Goal: Task Accomplishment & Management: Manage account settings

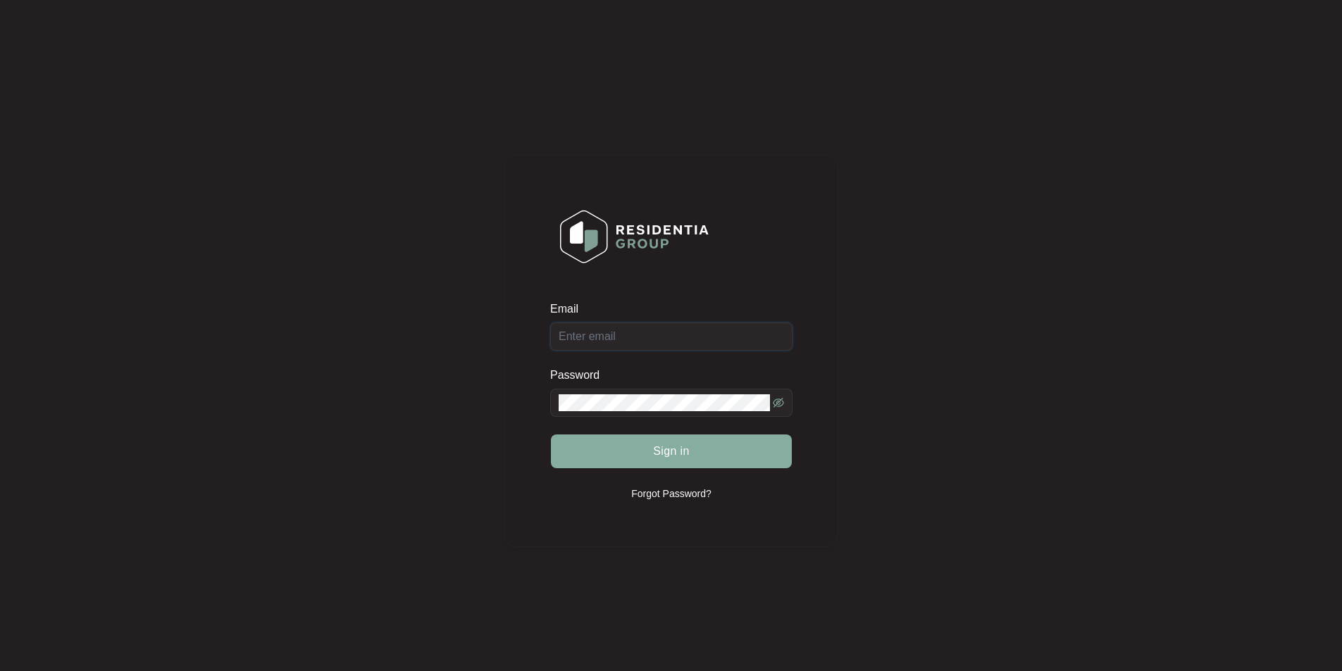
type input "[EMAIL_ADDRESS][DOMAIN_NAME]"
click at [654, 441] on button "Sign in" at bounding box center [671, 452] width 241 height 34
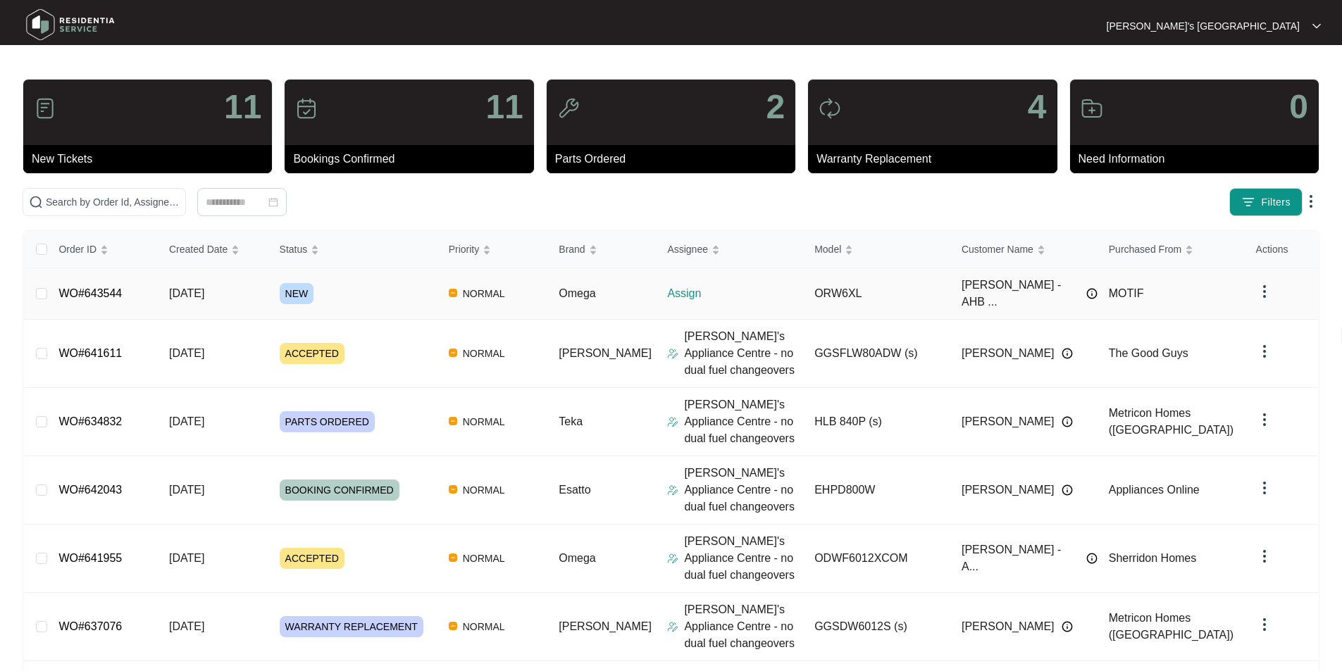
click at [87, 287] on link "WO#643544" at bounding box center [89, 293] width 63 height 12
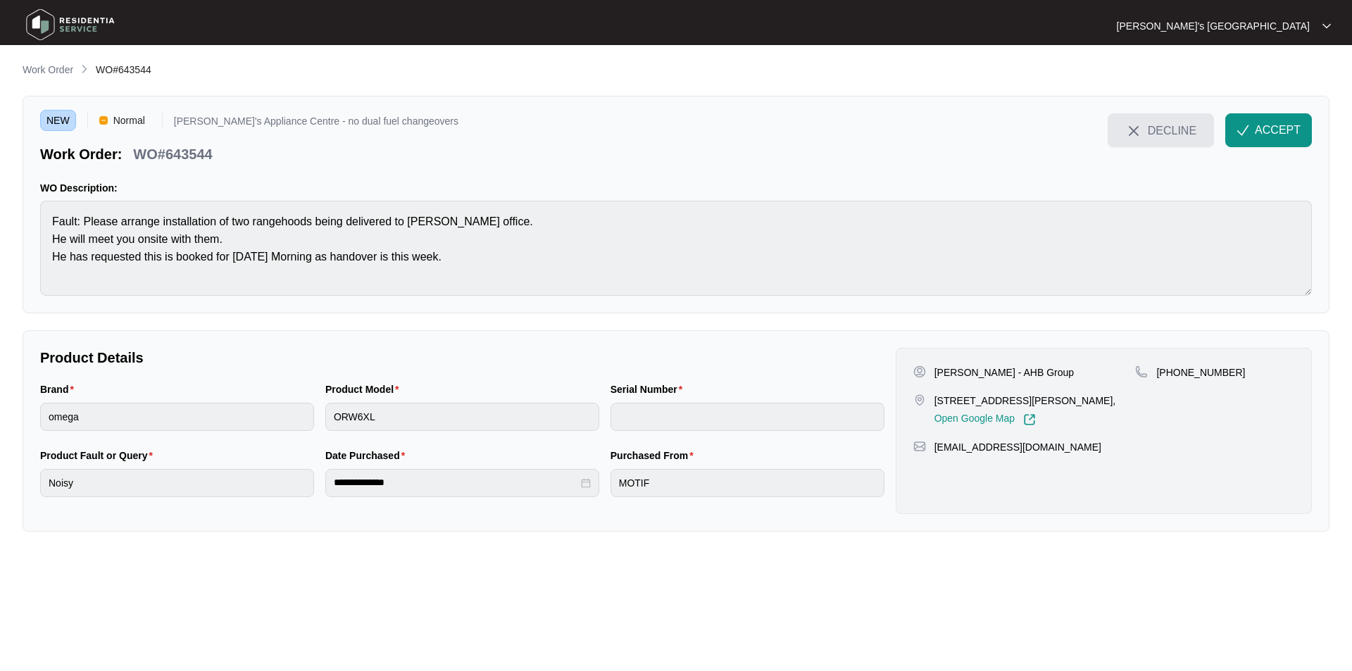
click at [1159, 127] on span "DECLINE" at bounding box center [1172, 130] width 49 height 15
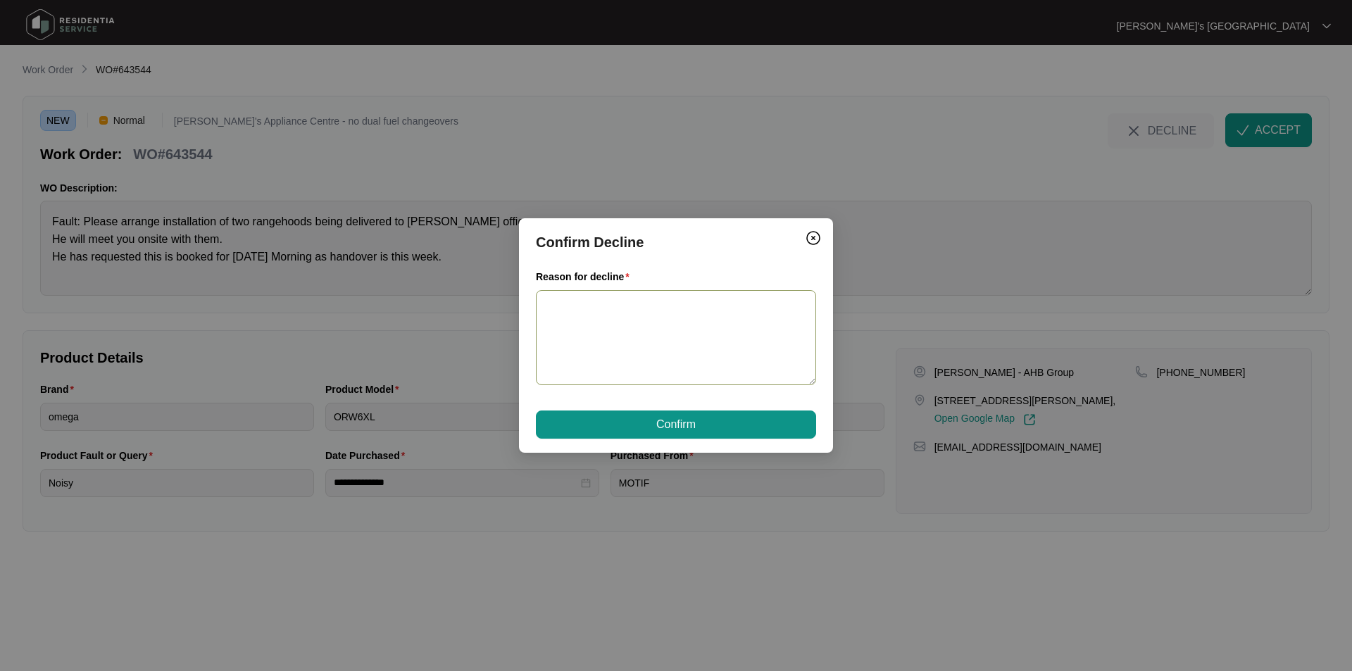
click at [623, 308] on textarea "Reason for decline" at bounding box center [676, 337] width 280 height 95
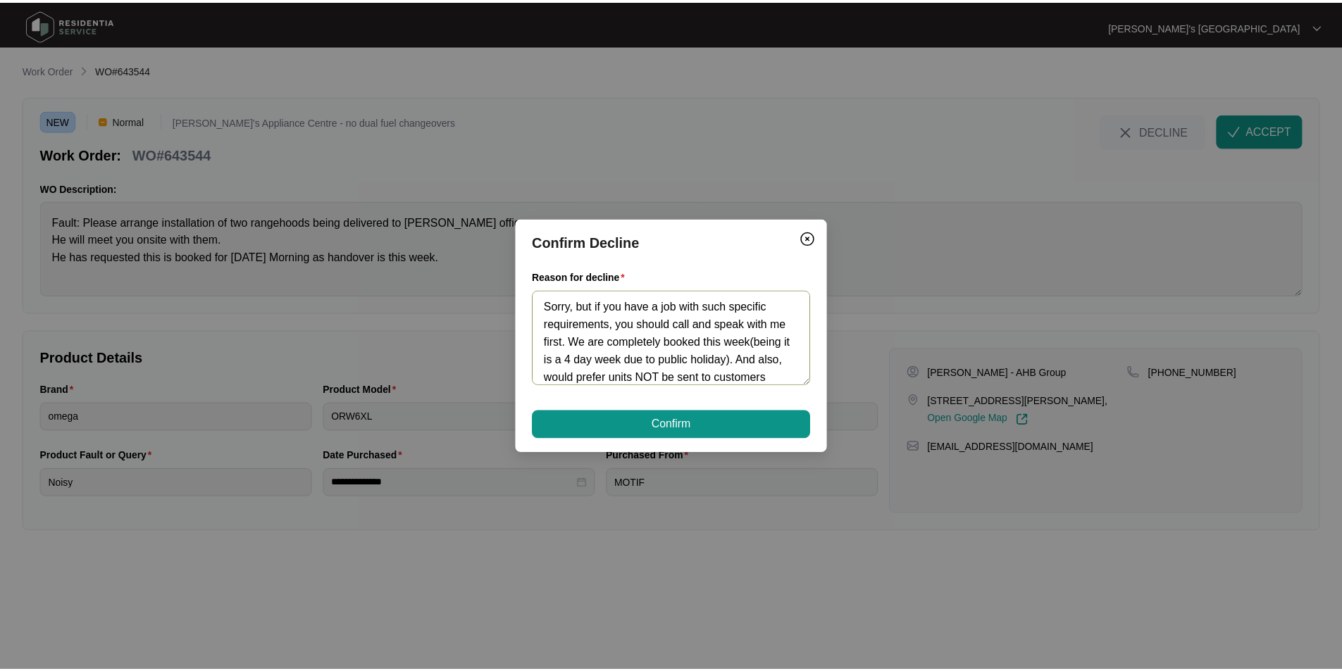
scroll to position [23, 0]
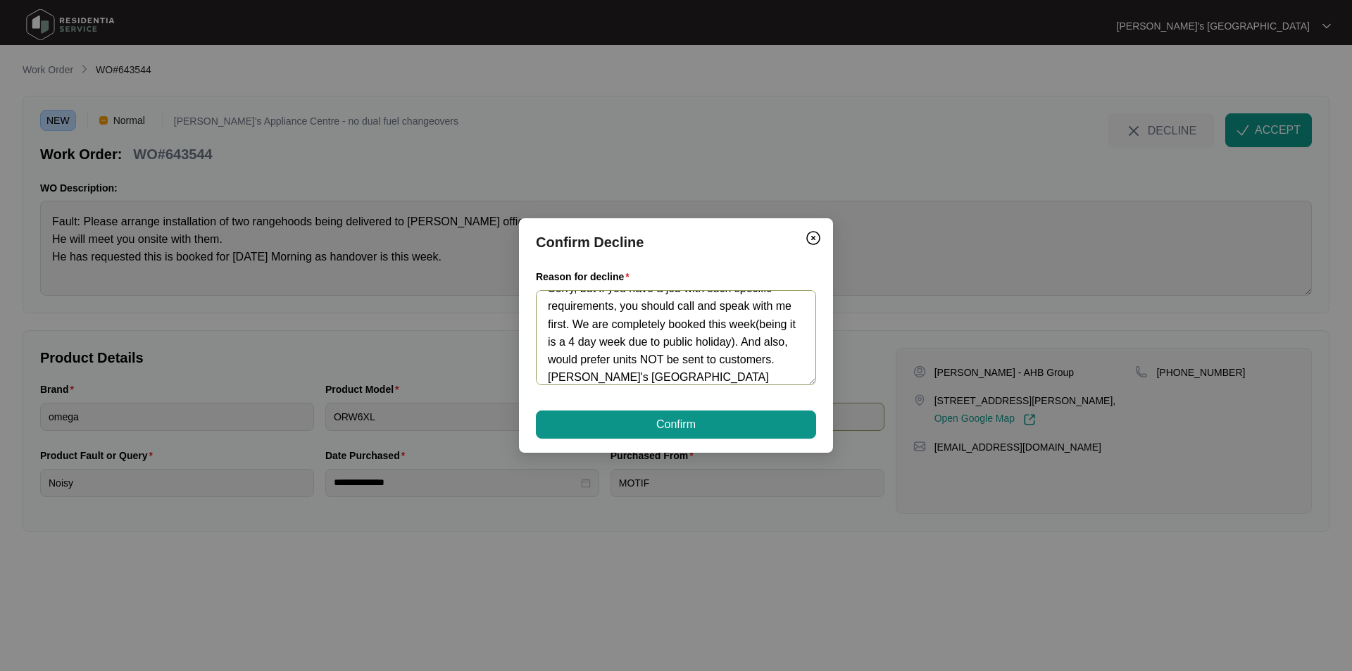
type textarea "Sorry, but if you have a job with such specific requirements, you should call a…"
click at [704, 418] on button "Confirm" at bounding box center [676, 425] width 280 height 28
